Goal: Task Accomplishment & Management: Use online tool/utility

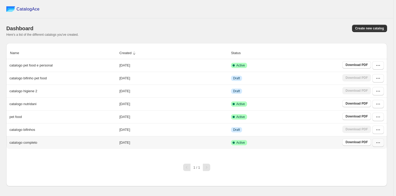
click at [377, 141] on icon "button" at bounding box center [377, 142] width 5 height 5
click at [373, 102] on span "Edit" at bounding box center [377, 104] width 27 height 5
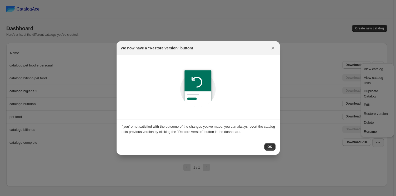
click at [272, 145] on button "OK" at bounding box center [269, 146] width 11 height 7
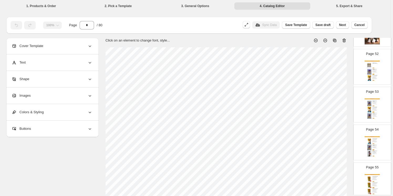
click at [370, 70] on img at bounding box center [370, 72] width 6 height 6
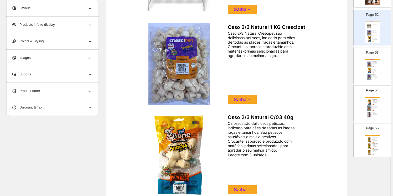
scroll to position [1944, 0]
click at [371, 105] on img at bounding box center [370, 108] width 6 height 6
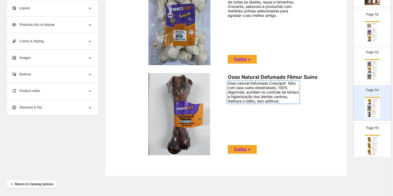
scroll to position [185, 0]
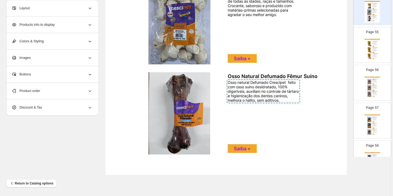
click at [371, 91] on img at bounding box center [370, 94] width 6 height 6
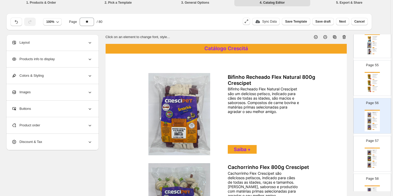
scroll to position [0, 0]
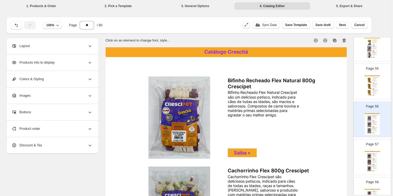
click at [90, 129] on icon at bounding box center [89, 128] width 5 height 5
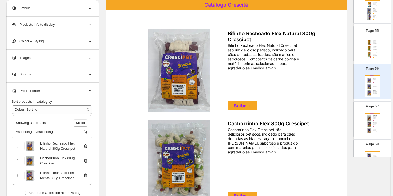
click at [86, 146] on icon at bounding box center [85, 146] width 5 height 5
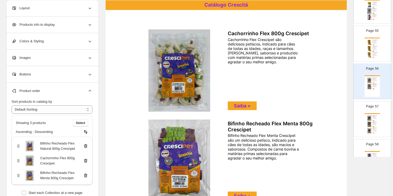
scroll to position [47, 0]
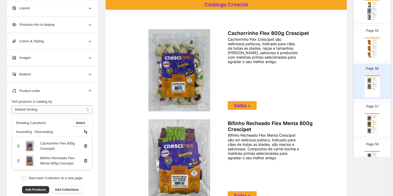
click at [373, 116] on div "Palito 5x6 Natural Crescipet são deliciosos petiscos, indicado para cães de tod…" at bounding box center [375, 117] width 4 height 3
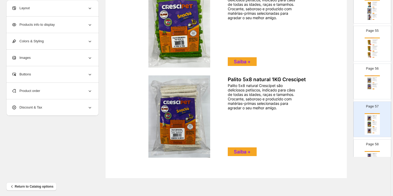
scroll to position [185, 0]
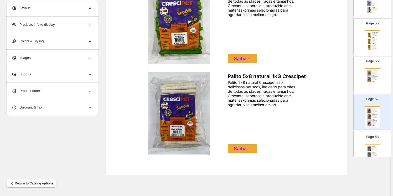
click at [371, 144] on div "Catálogo Crescitá" at bounding box center [372, 144] width 15 height 1
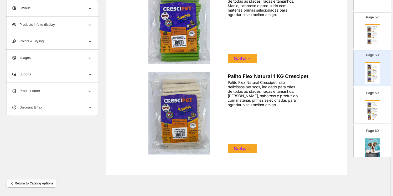
click at [369, 108] on img at bounding box center [370, 111] width 6 height 6
type input "**"
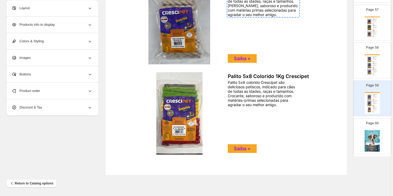
scroll to position [2139, 0]
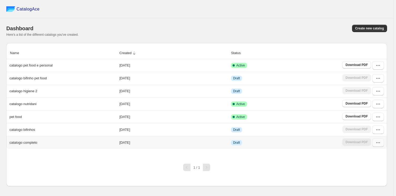
click at [381, 144] on button "button" at bounding box center [378, 143] width 12 height 8
click at [373, 102] on span "Edit" at bounding box center [377, 104] width 27 height 5
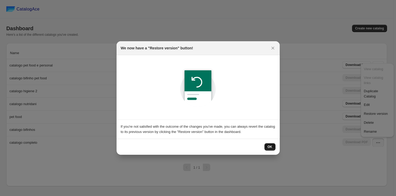
click at [272, 147] on span "OK" at bounding box center [269, 147] width 5 height 4
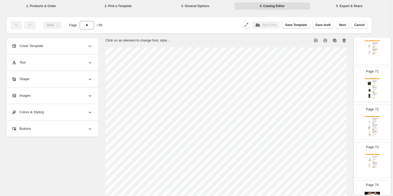
click at [374, 164] on div "Além de higienizar os pelos do animal, deixando-os macios e perfumados, é um pr…" at bounding box center [375, 166] width 4 height 4
type input "**"
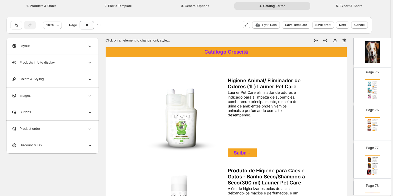
scroll to position [2795, 0]
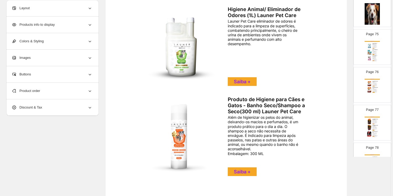
click at [186, 143] on img at bounding box center [179, 136] width 90 height 82
select select "**********"
select select "*******"
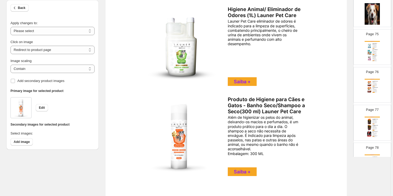
scroll to position [71, 0]
click at [42, 108] on span "Edit" at bounding box center [42, 108] width 6 height 4
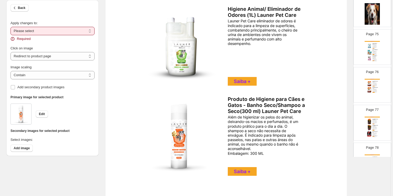
click at [60, 28] on select "**********" at bounding box center [53, 31] width 84 height 8
select select "**********"
click at [11, 27] on select "**********" at bounding box center [53, 31] width 84 height 8
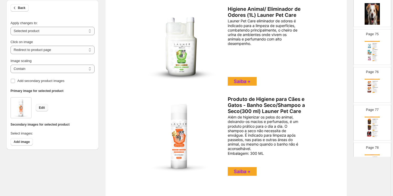
click at [43, 107] on span "Edit" at bounding box center [42, 108] width 6 height 4
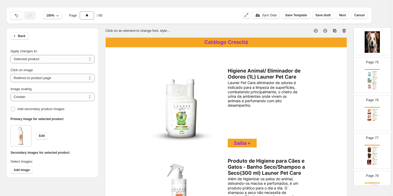
scroll to position [0, 0]
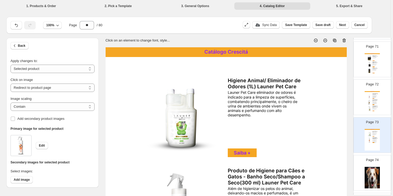
drag, startPoint x: 372, startPoint y: 89, endPoint x: 369, endPoint y: 93, distance: 4.8
click at [373, 93] on div "Produto de Higiene Animal/ Limpador Auricular (120 ML) Launer Pet Care Launer s…" at bounding box center [376, 95] width 6 height 5
type input "**"
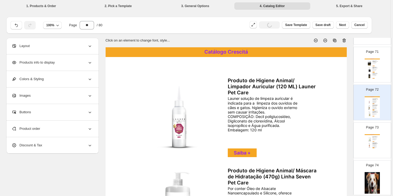
scroll to position [2671, 0]
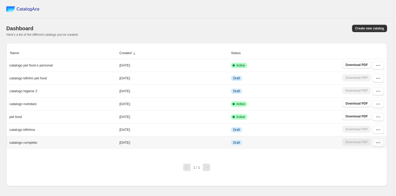
click at [376, 144] on icon "button" at bounding box center [377, 142] width 5 height 5
click at [369, 102] on span "Edit" at bounding box center [377, 104] width 27 height 5
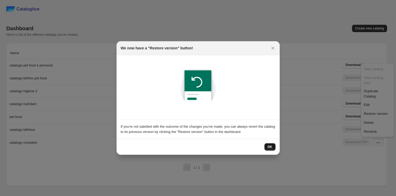
click at [268, 146] on span "OK" at bounding box center [269, 147] width 5 height 4
